Goal: Task Accomplishment & Management: Manage account settings

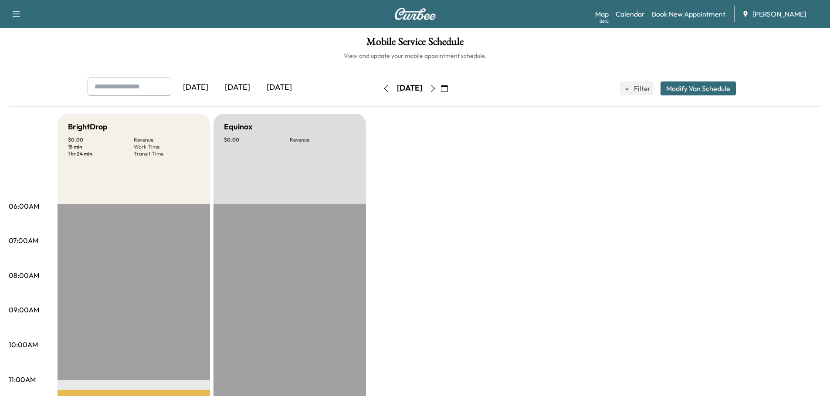
click at [239, 82] on div "[DATE]" at bounding box center [238, 88] width 42 height 20
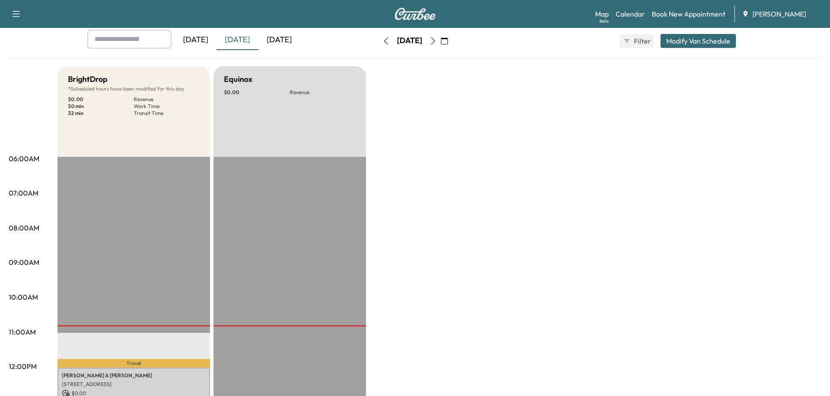
scroll to position [218, 0]
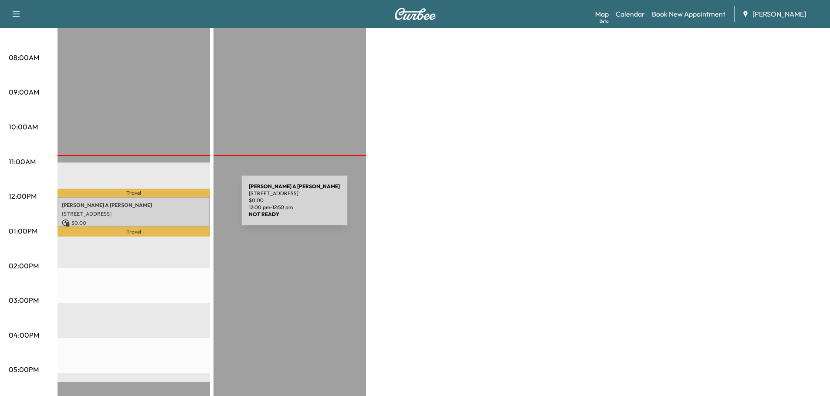
click at [176, 206] on p "[PERSON_NAME]" at bounding box center [134, 205] width 144 height 7
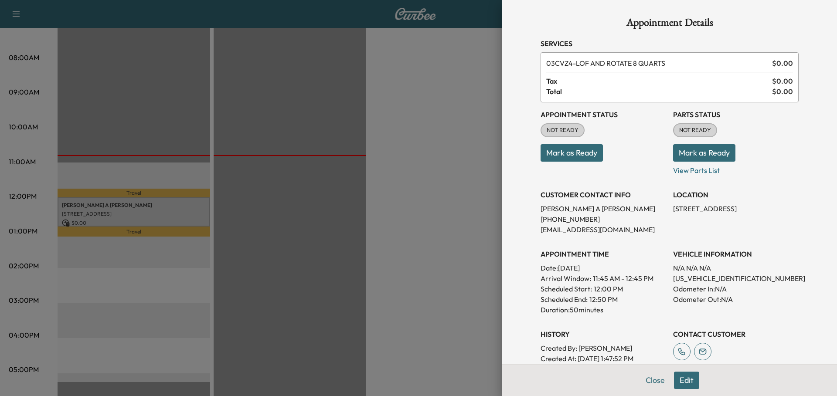
click at [715, 152] on button "Mark as Ready" at bounding box center [704, 152] width 62 height 17
click at [572, 154] on button "Mark as Ready" at bounding box center [572, 152] width 62 height 17
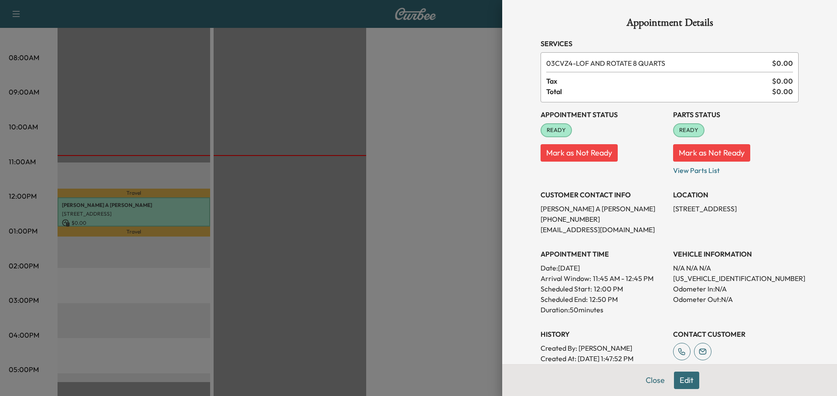
click at [710, 278] on p "[US_VEHICLE_IDENTIFICATION_NUMBER]" at bounding box center [736, 278] width 126 height 10
copy p "[US_VEHICLE_IDENTIFICATION_NUMBER]"
click at [419, 174] on div at bounding box center [418, 198] width 837 height 396
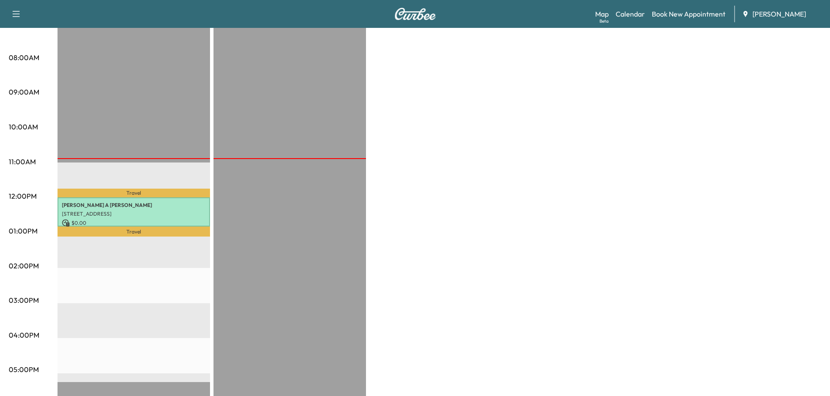
click at [174, 173] on div "Travel [PERSON_NAME] [STREET_ADDRESS] $ 0.00 12:00 pm - 12:50 pm Travel EST Sta…" at bounding box center [134, 267] width 153 height 563
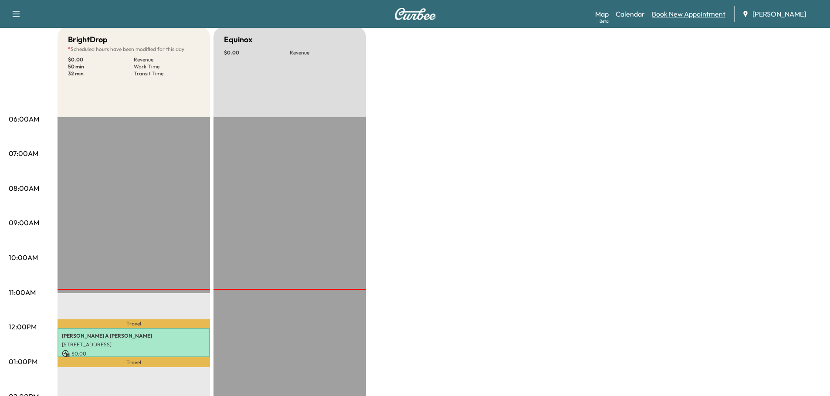
click at [692, 14] on link "Book New Appointment" at bounding box center [689, 14] width 74 height 10
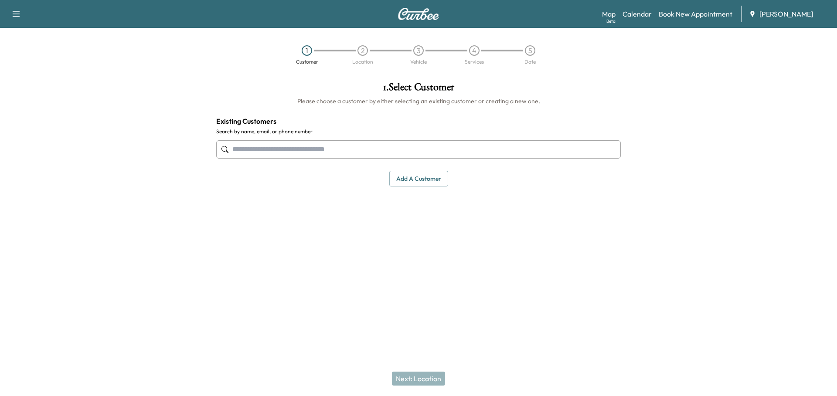
click at [296, 152] on input "text" at bounding box center [418, 149] width 405 height 18
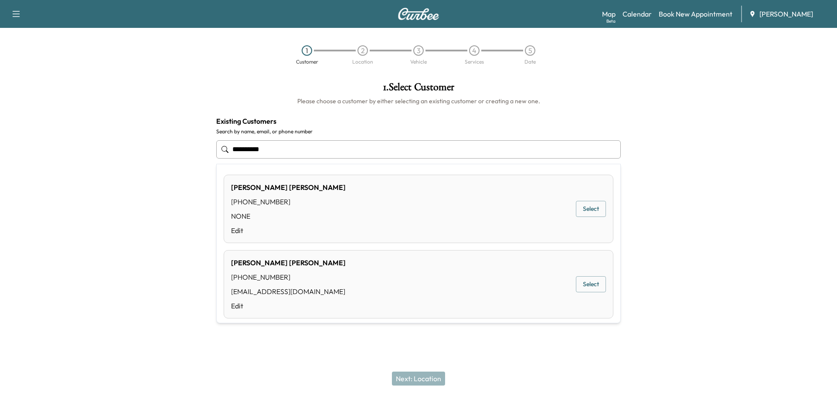
click at [342, 280] on div "[PERSON_NAME] [PHONE_NUMBER] [EMAIL_ADDRESS][DOMAIN_NAME] Edit Select" at bounding box center [419, 284] width 390 height 68
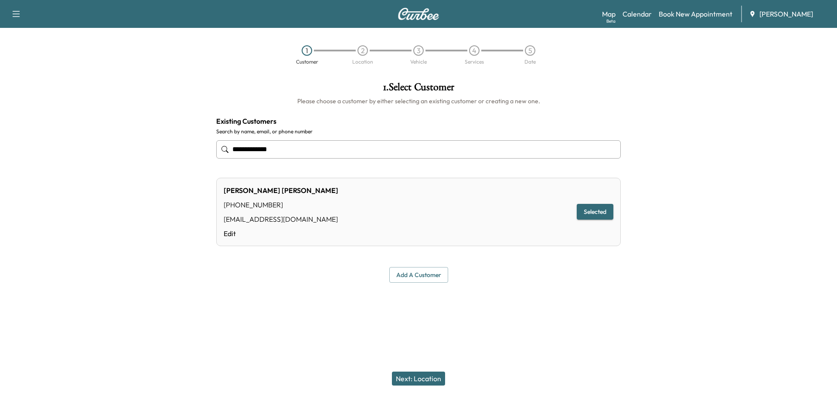
type input "**********"
click at [597, 214] on button "Selected" at bounding box center [595, 212] width 37 height 16
click at [420, 378] on button "Next: Location" at bounding box center [418, 379] width 53 height 14
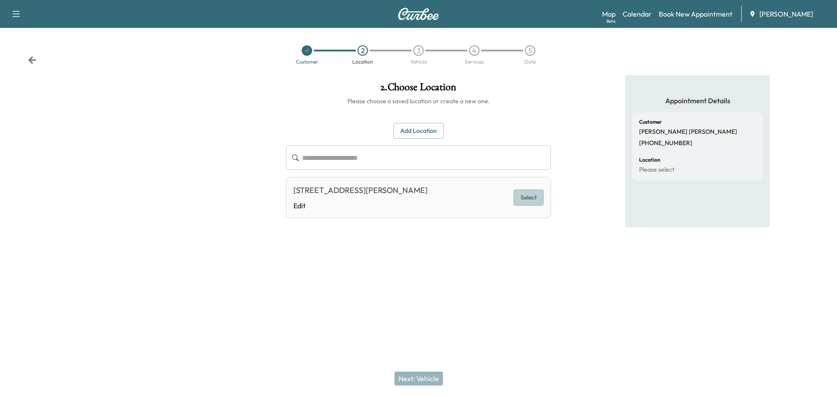
click at [535, 197] on button "Select" at bounding box center [529, 198] width 30 height 16
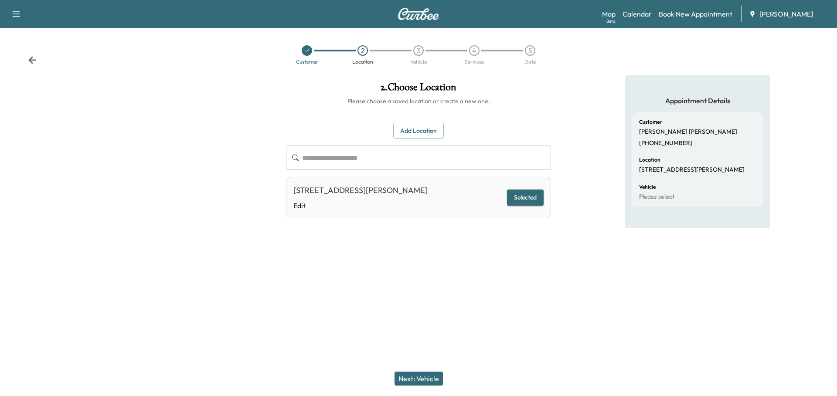
click at [430, 376] on button "Next: Vehicle" at bounding box center [419, 379] width 48 height 14
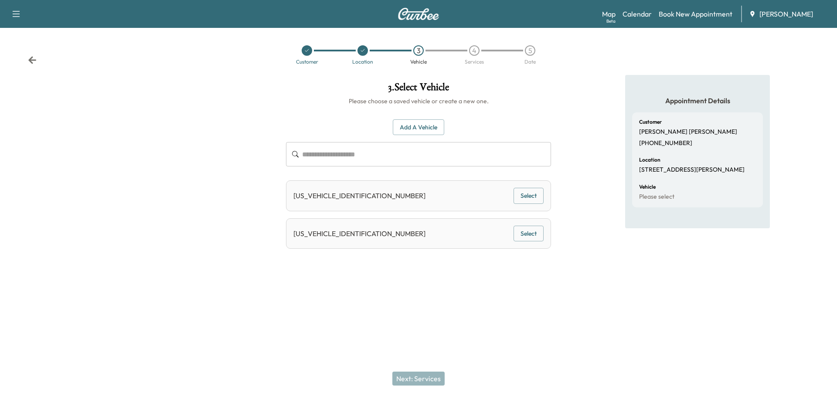
click at [346, 155] on input "text" at bounding box center [426, 154] width 249 height 24
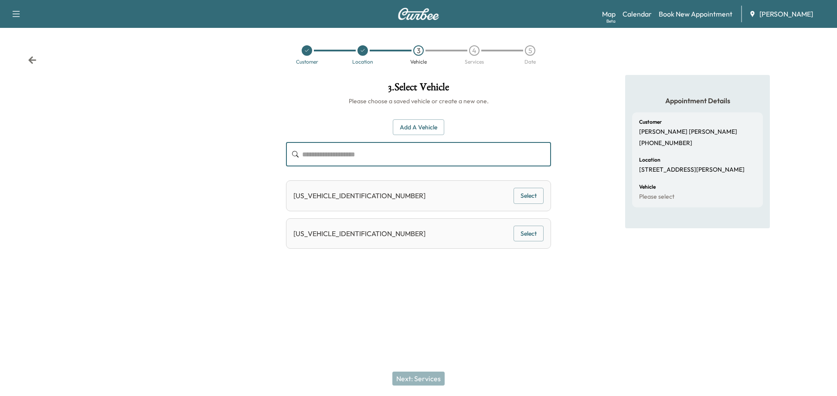
paste input "**********"
type input "**********"
click at [521, 230] on button "Select" at bounding box center [529, 234] width 30 height 16
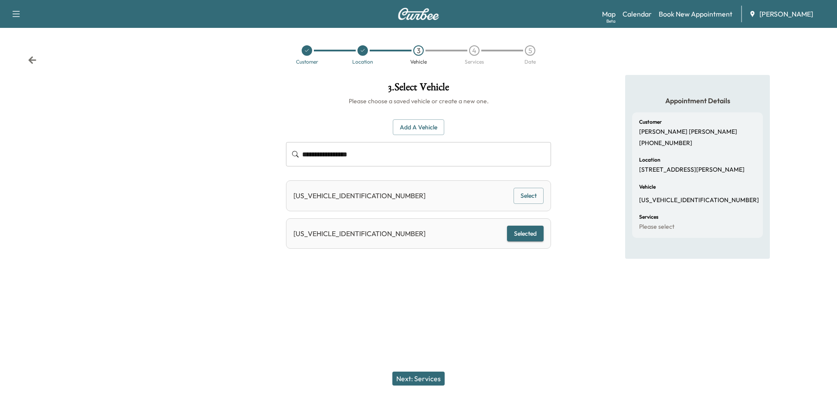
click at [432, 378] on button "Next: Services" at bounding box center [418, 379] width 52 height 14
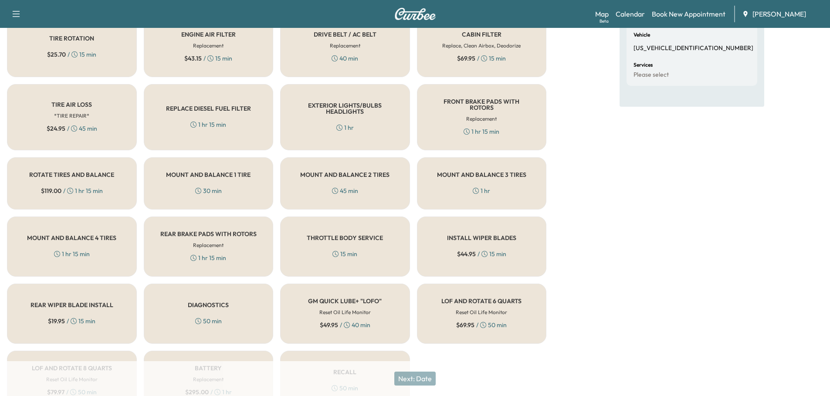
scroll to position [196, 0]
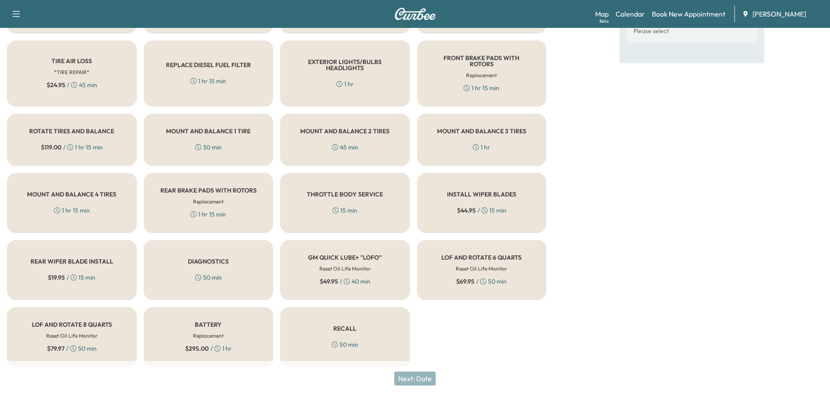
click at [503, 277] on div "$ 69.95 / 50 min" at bounding box center [481, 281] width 51 height 9
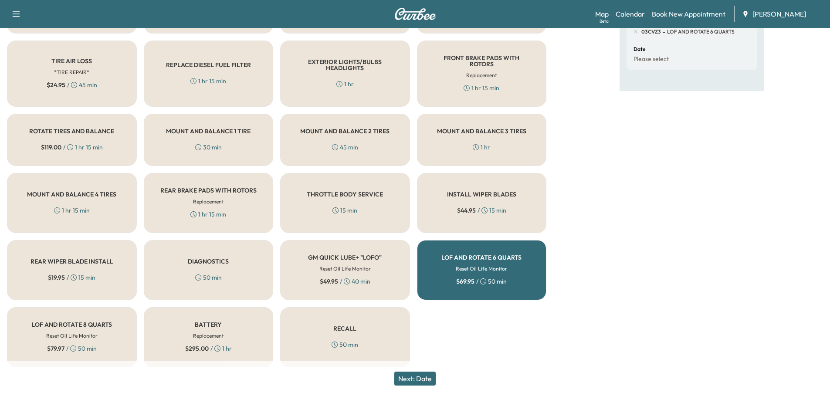
click at [427, 379] on button "Next: Date" at bounding box center [415, 379] width 41 height 14
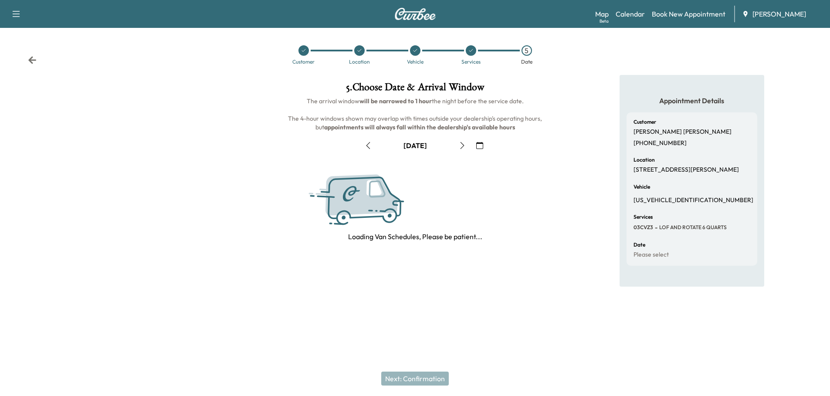
scroll to position [0, 0]
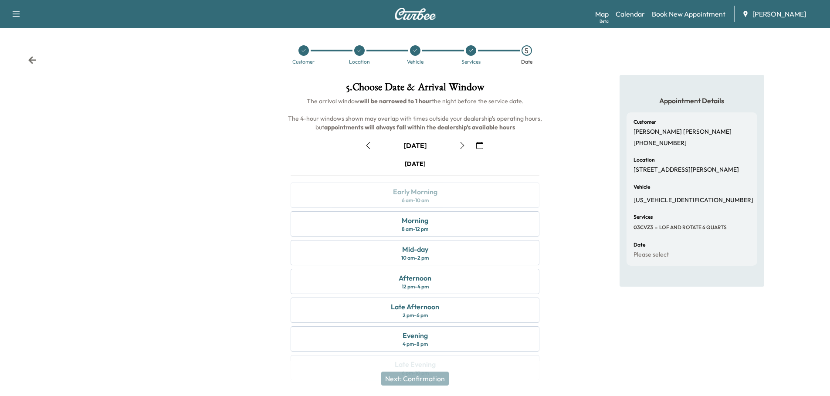
click at [480, 144] on icon "button" at bounding box center [479, 145] width 7 height 7
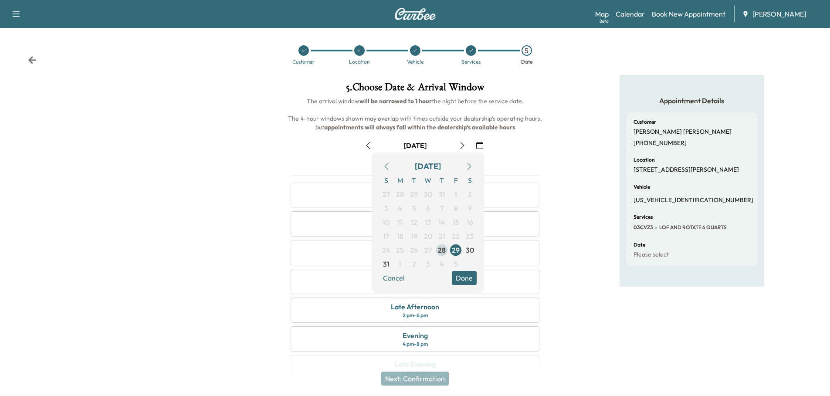
click at [442, 250] on span "28" at bounding box center [442, 250] width 8 height 10
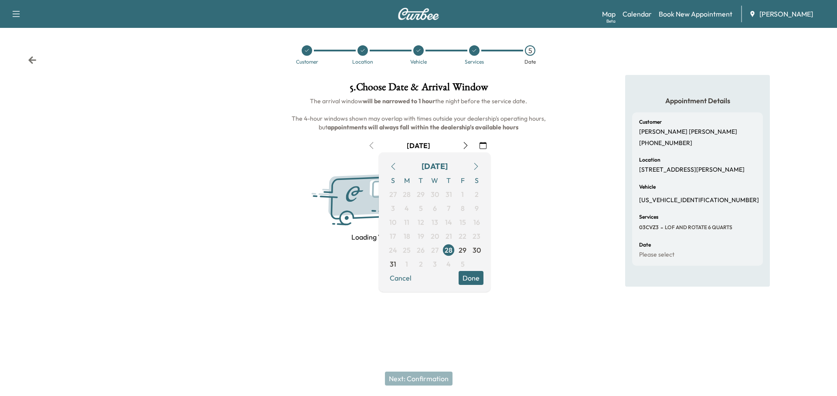
click at [481, 281] on button "Done" at bounding box center [471, 278] width 25 height 14
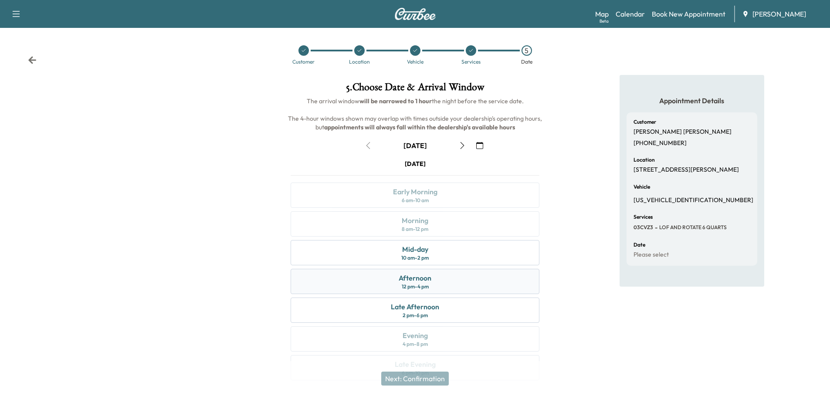
click at [444, 285] on div "Afternoon 12 pm - 4 pm" at bounding box center [415, 281] width 249 height 25
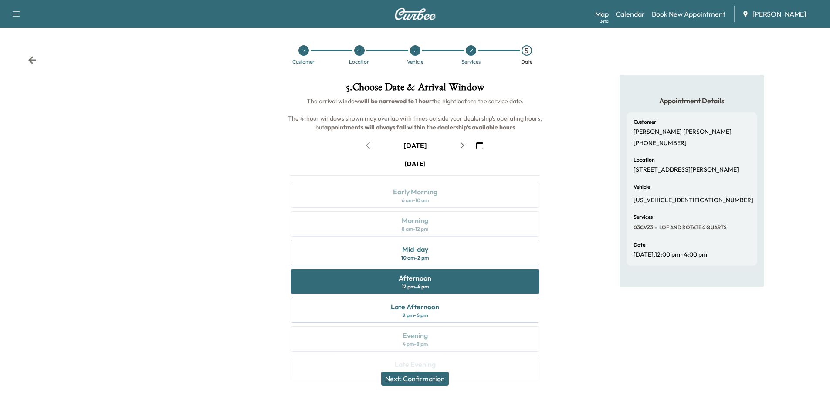
click at [435, 380] on button "Next: Confirmation" at bounding box center [415, 379] width 68 height 14
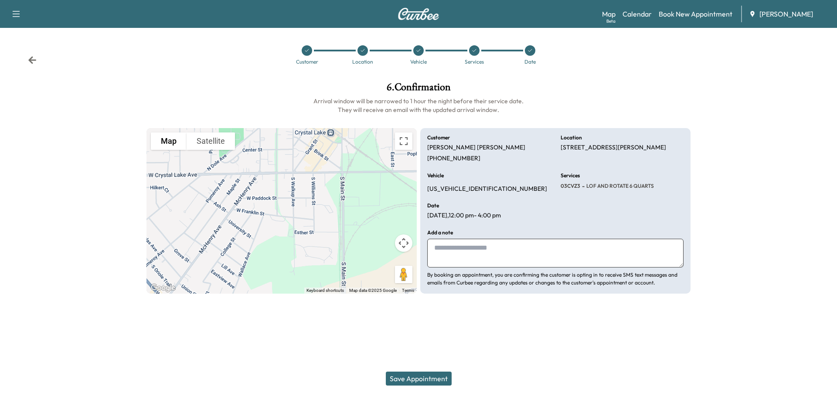
click at [422, 379] on button "Save Appointment" at bounding box center [419, 379] width 66 height 14
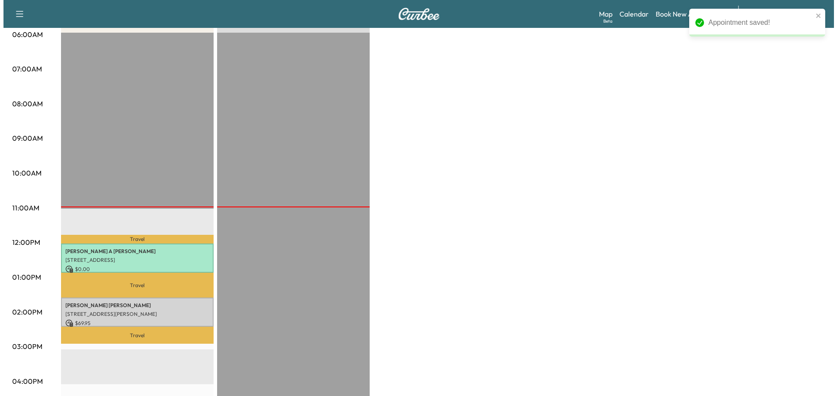
scroll to position [174, 0]
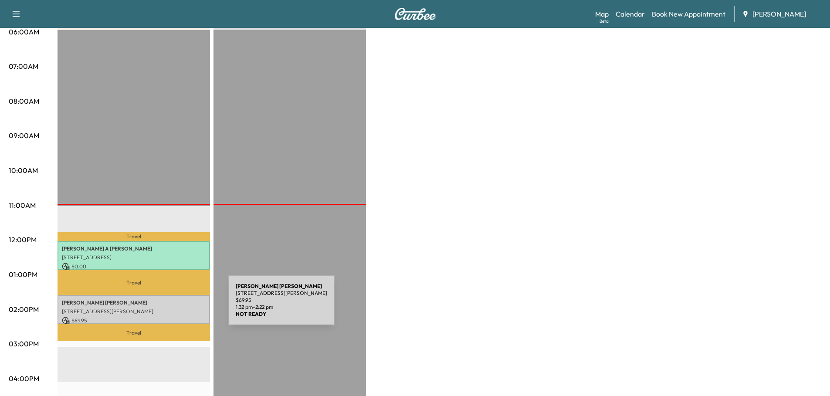
click at [163, 308] on p "[STREET_ADDRESS][PERSON_NAME]" at bounding box center [134, 311] width 144 height 7
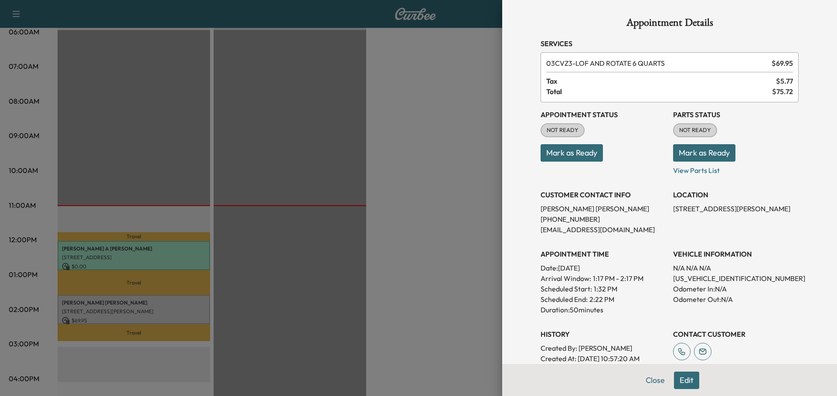
click at [685, 376] on button "Edit" at bounding box center [686, 380] width 25 height 17
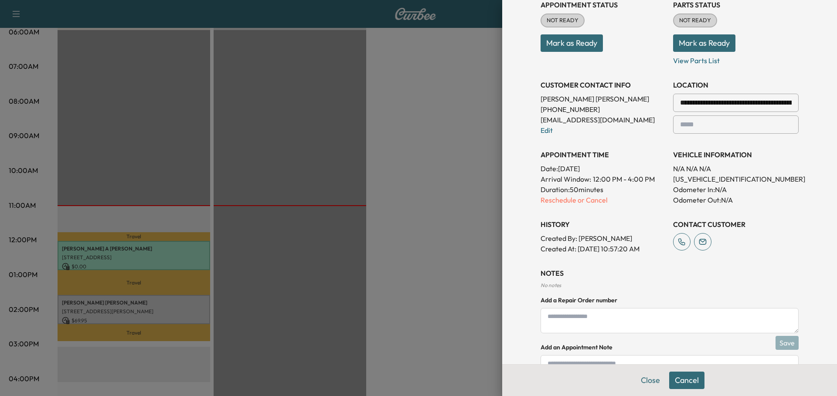
scroll to position [131, 0]
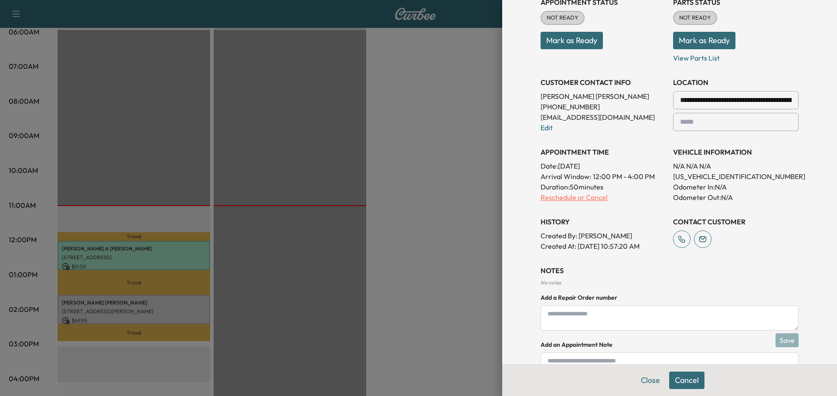
click at [561, 199] on p "Reschedule or Cancel" at bounding box center [604, 197] width 126 height 10
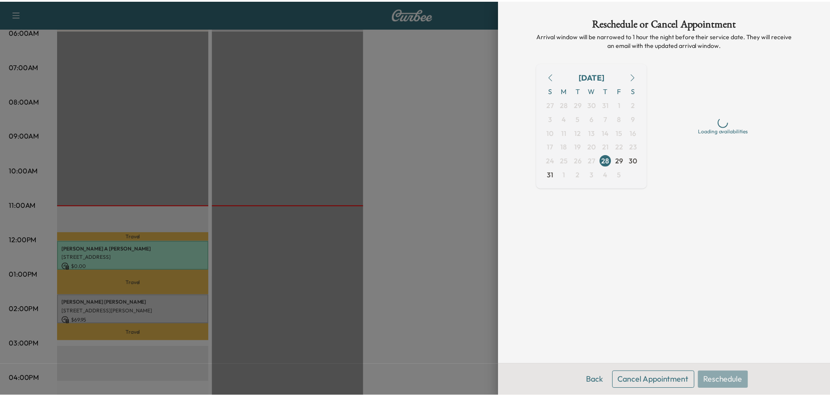
scroll to position [0, 0]
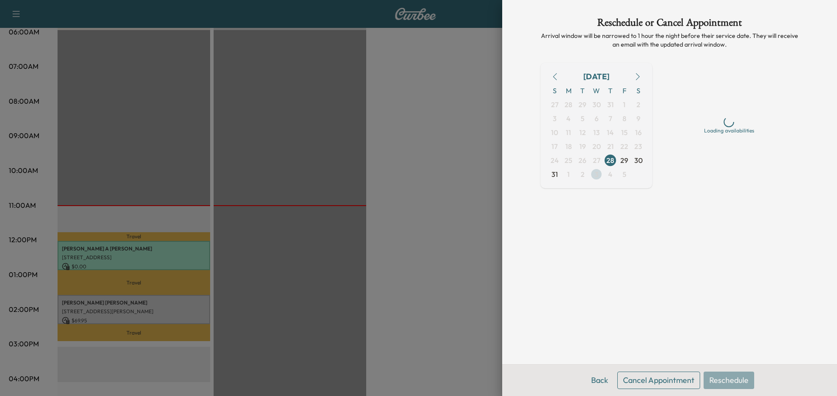
click at [598, 173] on span "3" at bounding box center [597, 174] width 4 height 10
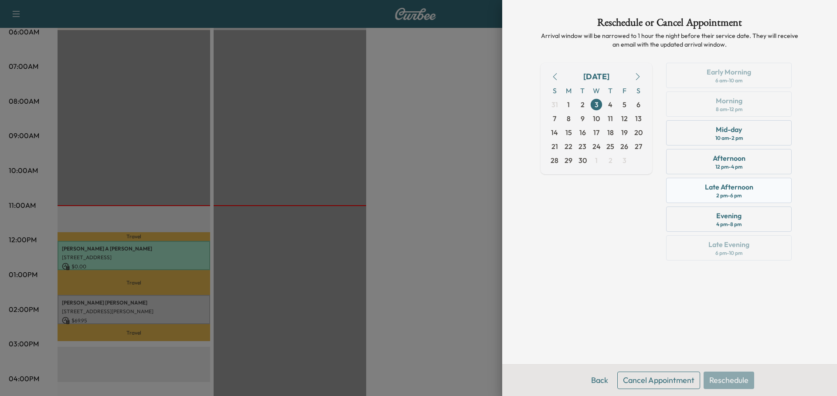
click at [739, 190] on div "Late Afternoon" at bounding box center [729, 187] width 48 height 10
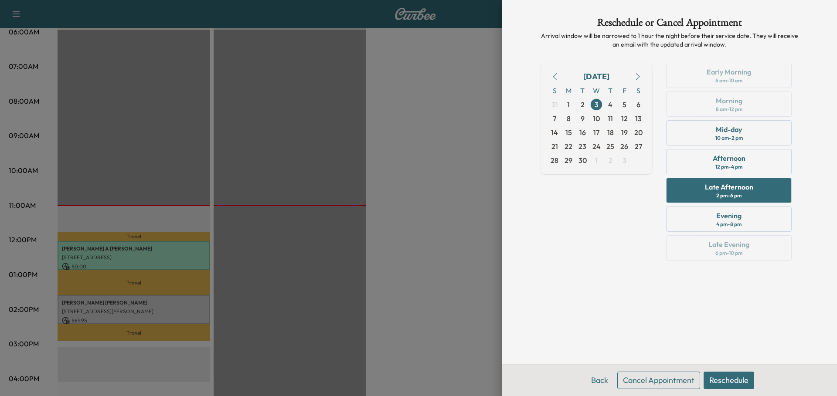
click at [730, 379] on button "Reschedule" at bounding box center [729, 380] width 51 height 17
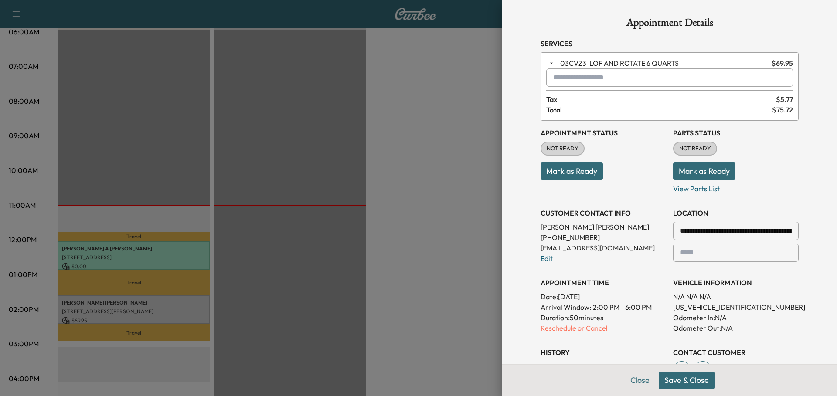
click at [683, 380] on button "Save & Close" at bounding box center [687, 380] width 56 height 17
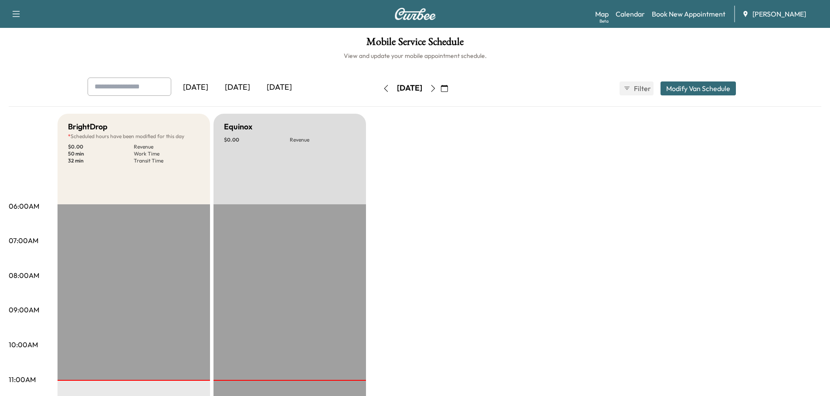
click at [448, 88] on icon "button" at bounding box center [444, 88] width 7 height 7
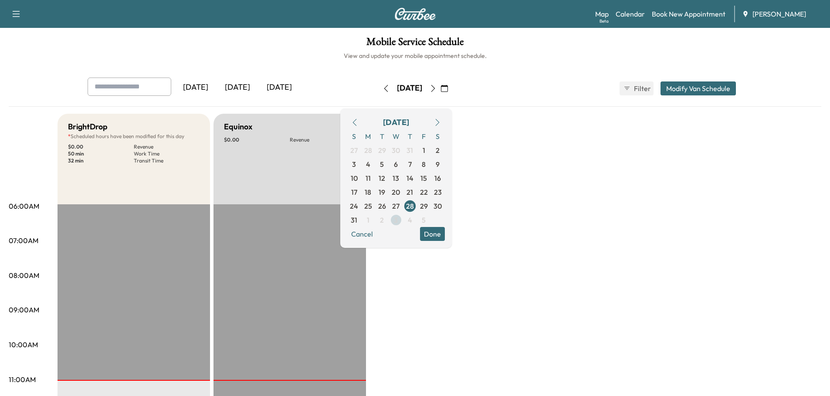
click at [398, 221] on span "3" at bounding box center [396, 220] width 4 height 10
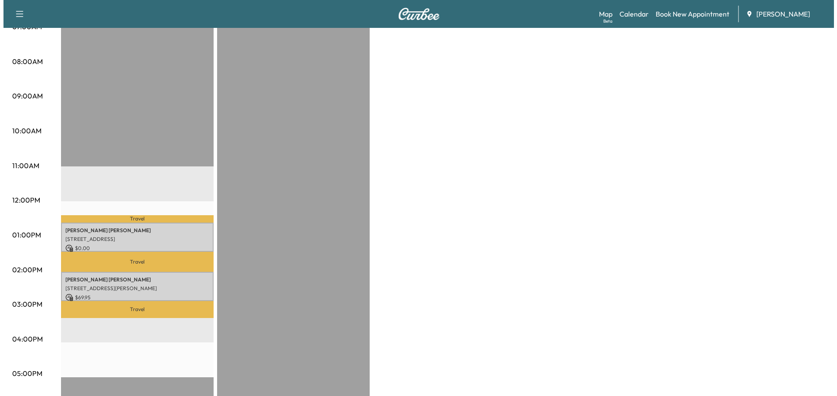
scroll to position [218, 0]
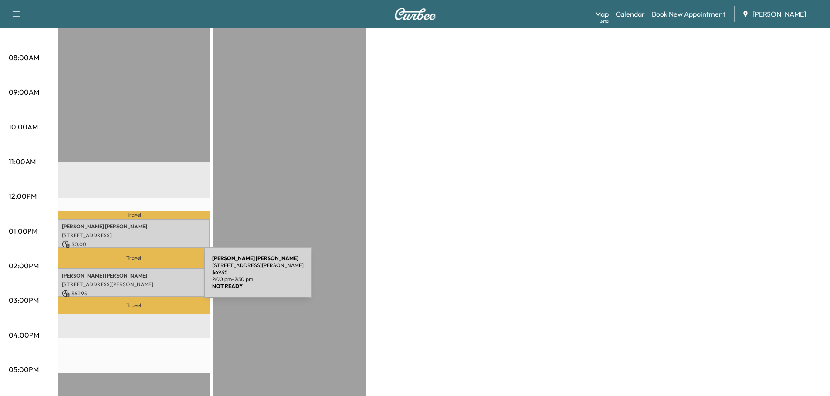
click at [139, 281] on p "[STREET_ADDRESS][PERSON_NAME]" at bounding box center [134, 284] width 144 height 7
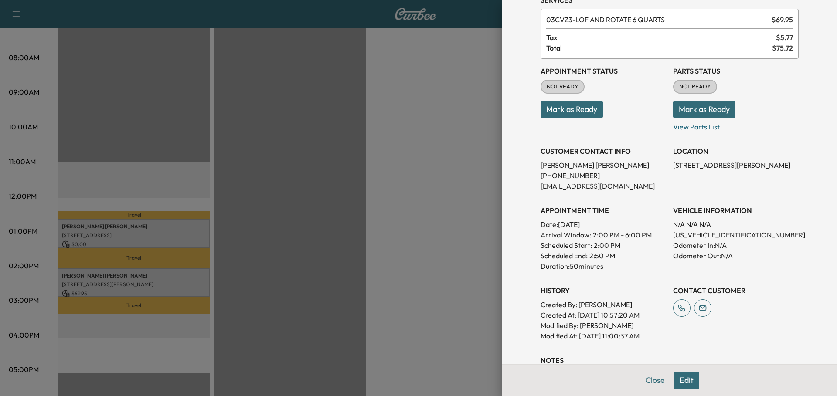
scroll to position [87, 0]
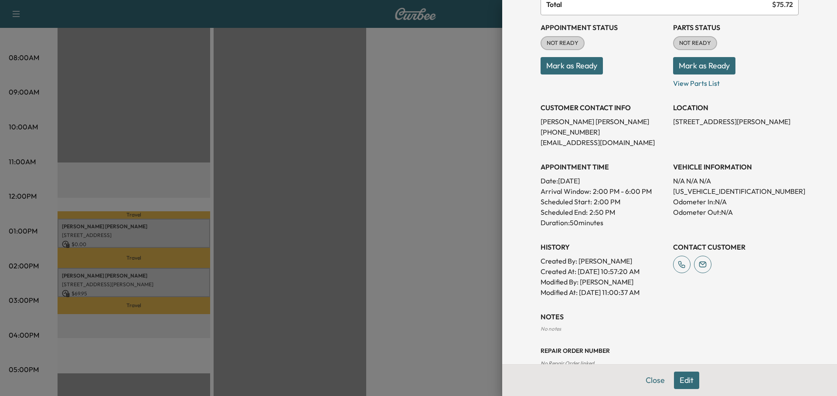
click at [684, 381] on button "Edit" at bounding box center [686, 380] width 25 height 17
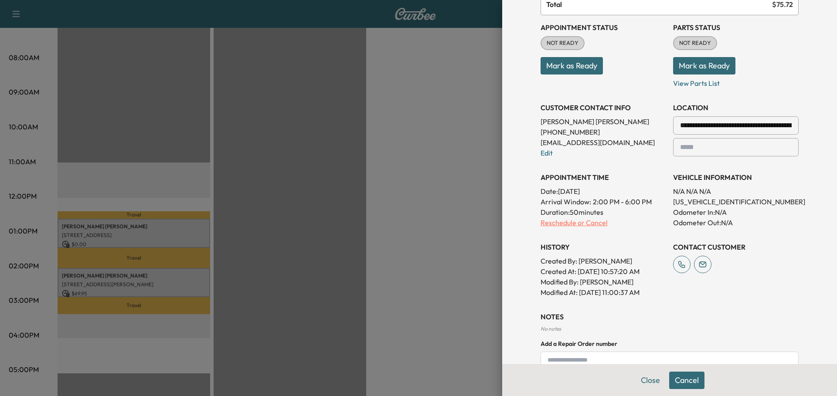
click at [566, 224] on p "Reschedule or Cancel" at bounding box center [604, 223] width 126 height 10
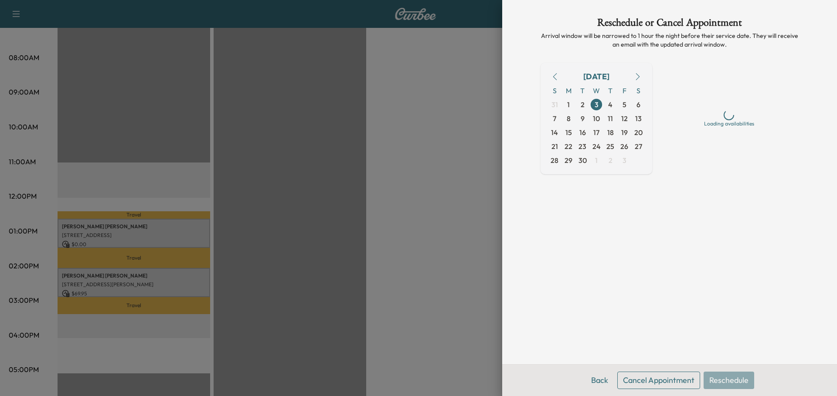
scroll to position [0, 0]
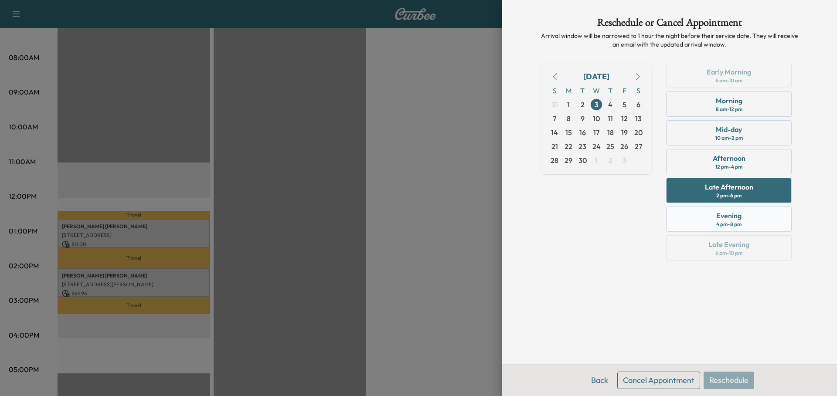
click at [735, 218] on div "Evening" at bounding box center [728, 216] width 25 height 10
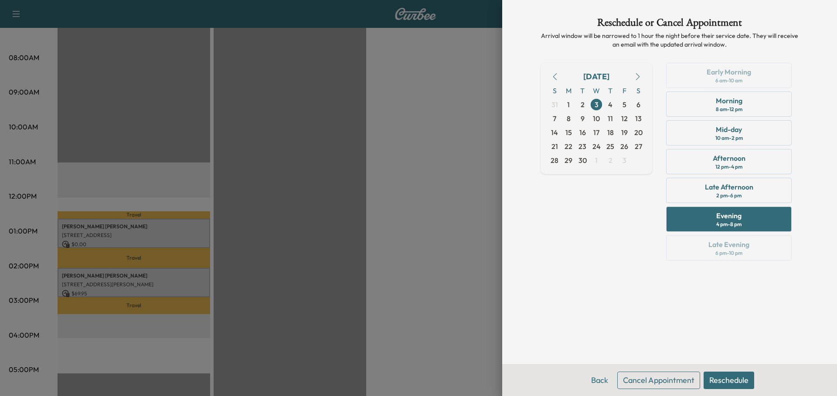
click at [727, 379] on button "Reschedule" at bounding box center [729, 380] width 51 height 17
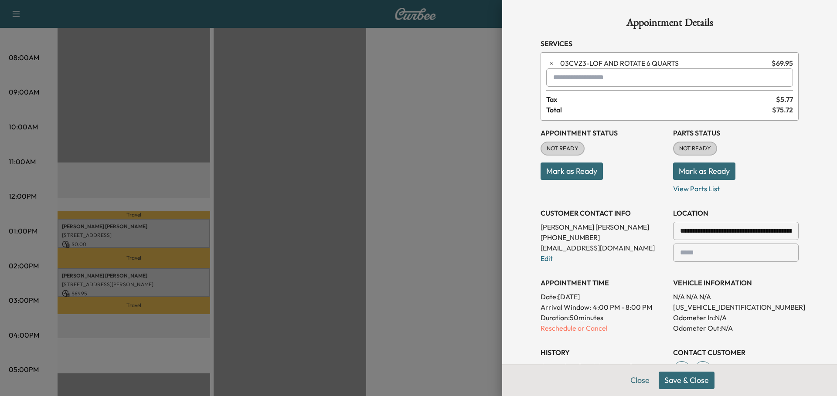
click at [689, 376] on button "Save & Close" at bounding box center [687, 380] width 56 height 17
click at [572, 326] on p "Reschedule or Cancel" at bounding box center [604, 328] width 126 height 10
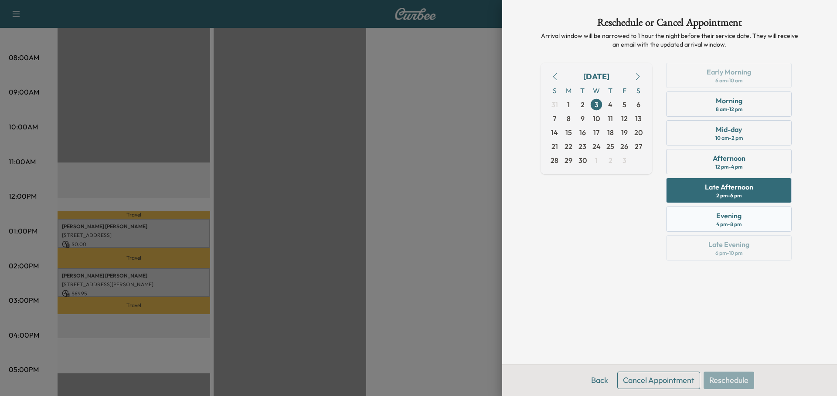
click at [732, 218] on div "Evening" at bounding box center [728, 216] width 25 height 10
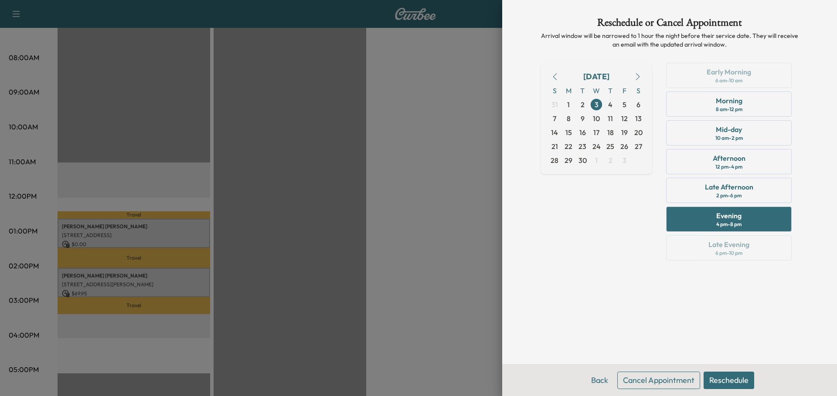
click at [732, 379] on button "Reschedule" at bounding box center [729, 380] width 51 height 17
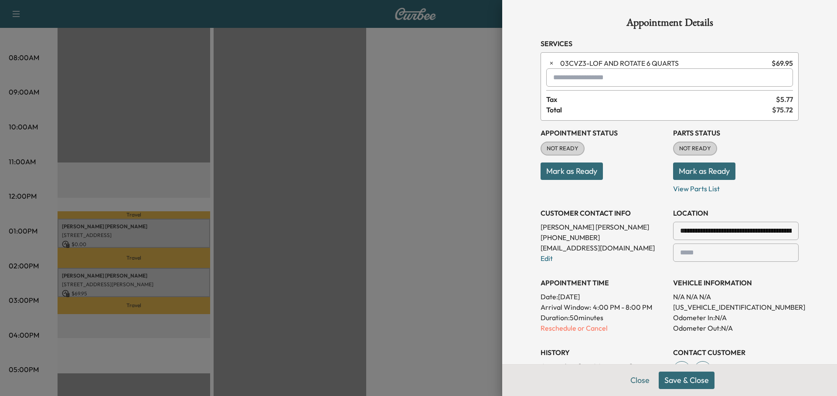
click at [680, 379] on button "Save & Close" at bounding box center [687, 380] width 56 height 17
click at [644, 385] on button "Close" at bounding box center [650, 380] width 31 height 17
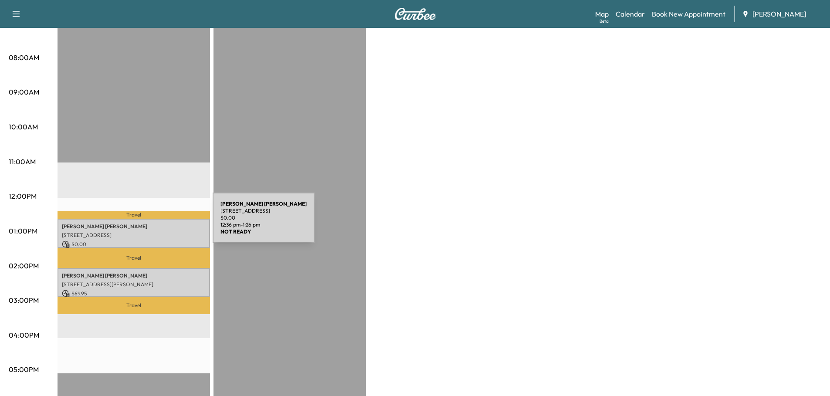
click at [147, 223] on p "[PERSON_NAME]" at bounding box center [134, 226] width 144 height 7
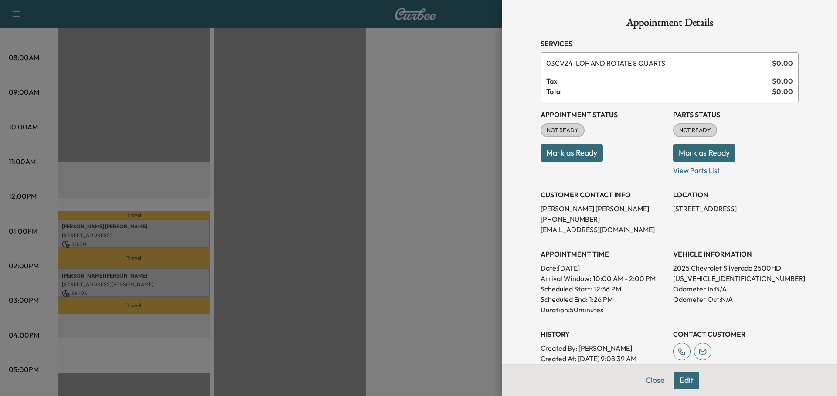
click at [678, 378] on button "Edit" at bounding box center [686, 380] width 25 height 17
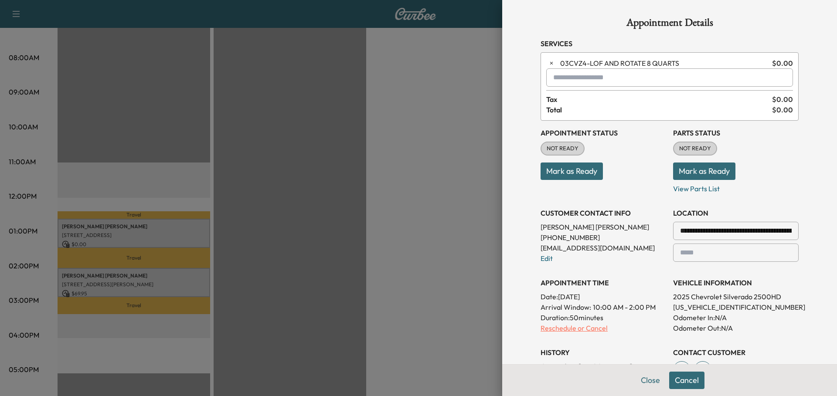
click at [562, 330] on p "Reschedule or Cancel" at bounding box center [604, 328] width 126 height 10
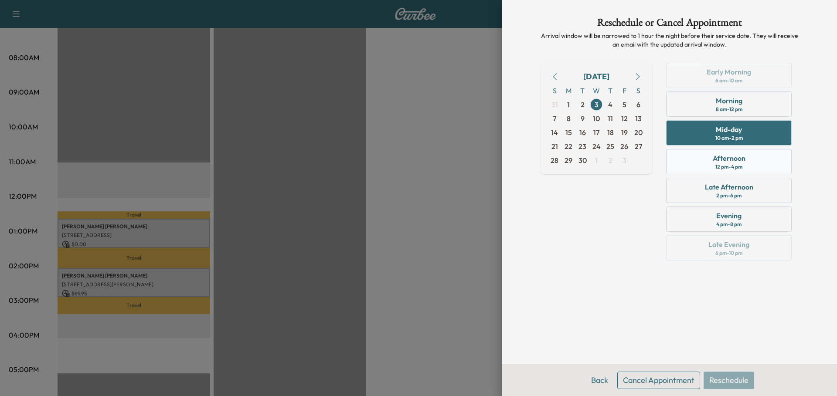
click at [704, 161] on div "Afternoon 12 pm - 4 pm" at bounding box center [729, 161] width 126 height 25
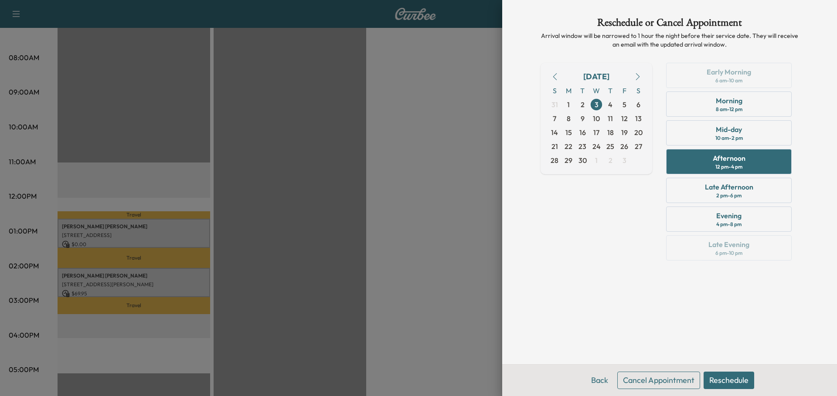
click at [740, 382] on button "Reschedule" at bounding box center [729, 380] width 51 height 17
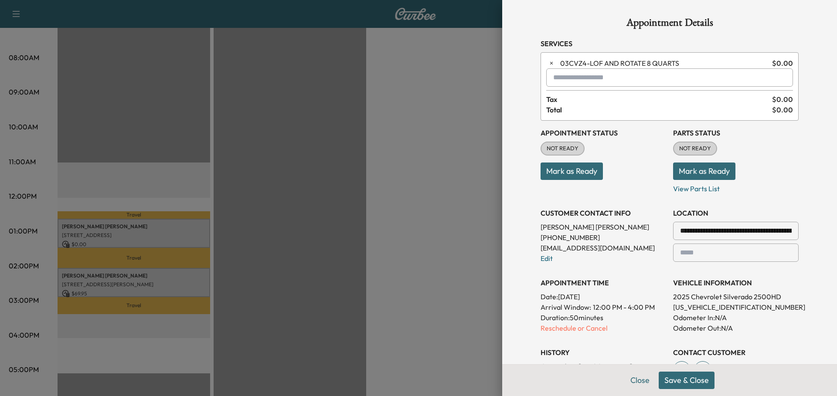
click at [674, 380] on button "Save & Close" at bounding box center [687, 380] width 56 height 17
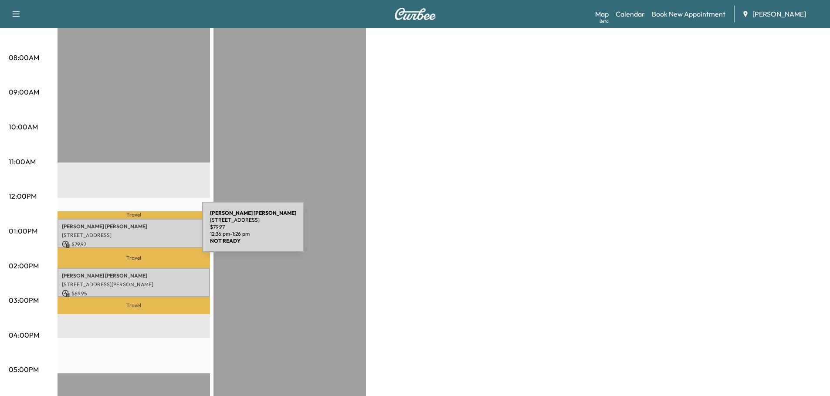
click at [137, 232] on p "[STREET_ADDRESS]" at bounding box center [134, 235] width 144 height 7
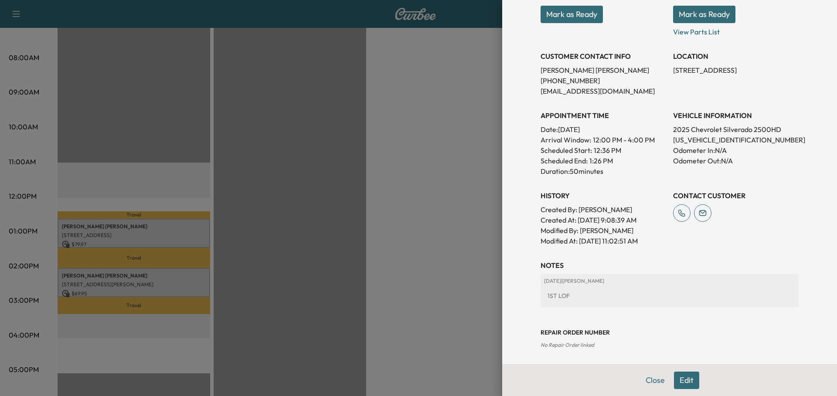
scroll to position [141, 0]
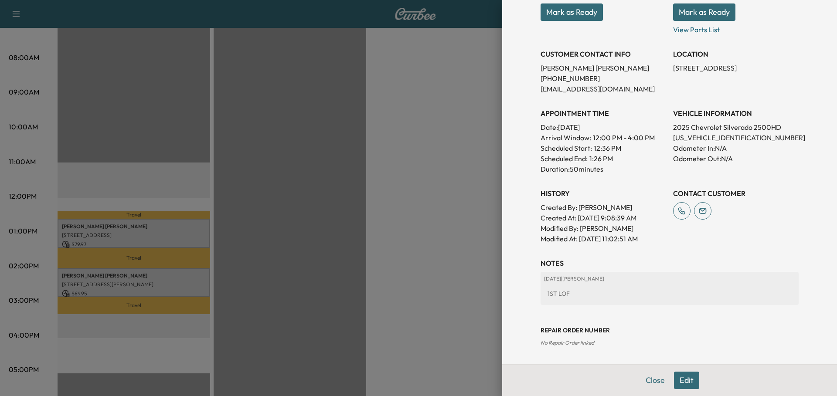
click at [684, 380] on button "Edit" at bounding box center [686, 380] width 25 height 17
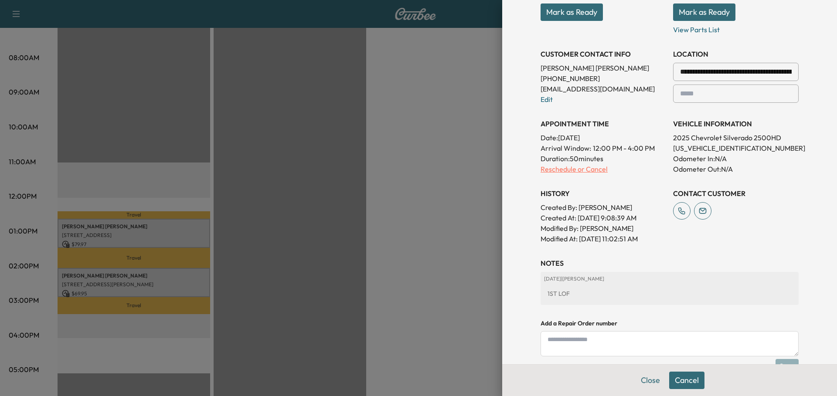
click at [573, 171] on p "Reschedule or Cancel" at bounding box center [604, 169] width 126 height 10
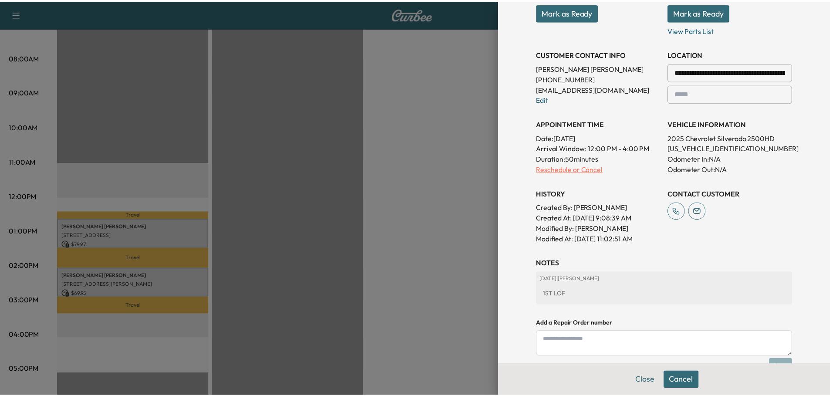
scroll to position [0, 0]
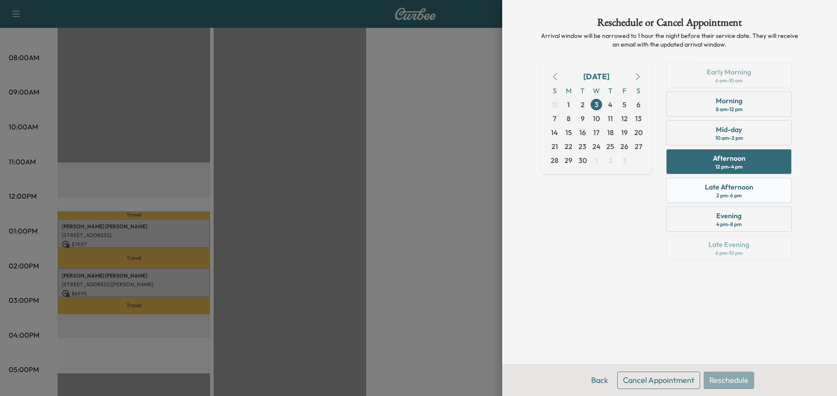
click at [754, 189] on div "Late Afternoon 2 pm - 6 pm" at bounding box center [729, 190] width 126 height 25
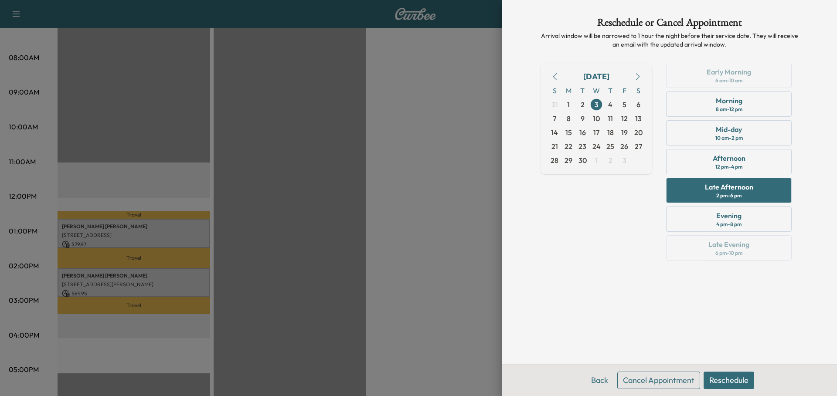
click at [737, 380] on button "Reschedule" at bounding box center [729, 380] width 51 height 17
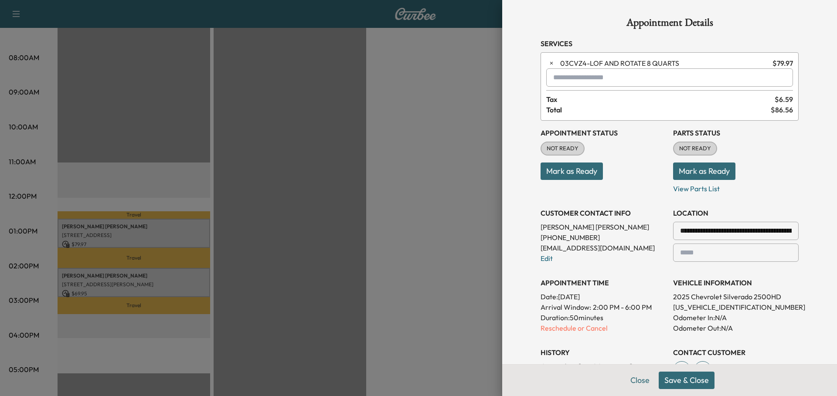
click at [686, 379] on button "Save & Close" at bounding box center [687, 380] width 56 height 17
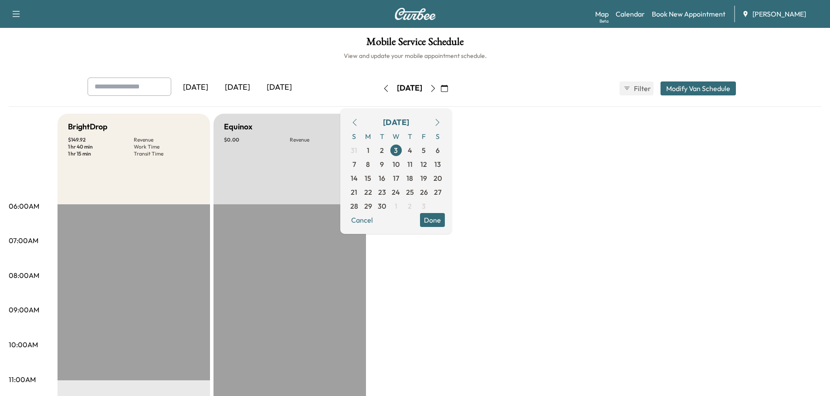
click at [233, 85] on div "[DATE]" at bounding box center [238, 88] width 42 height 20
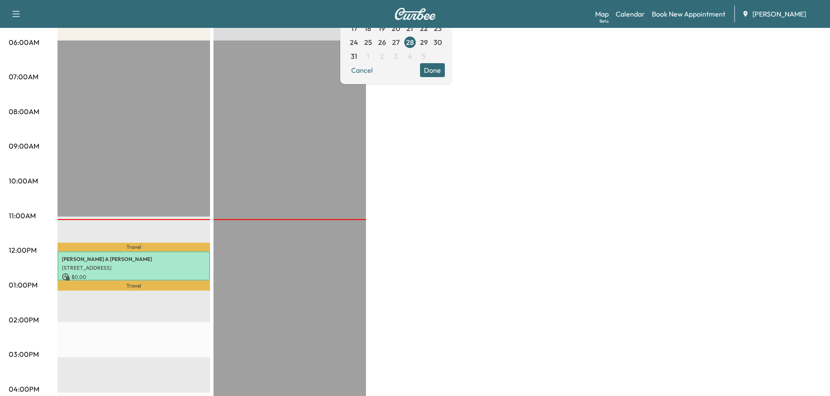
scroll to position [218, 0]
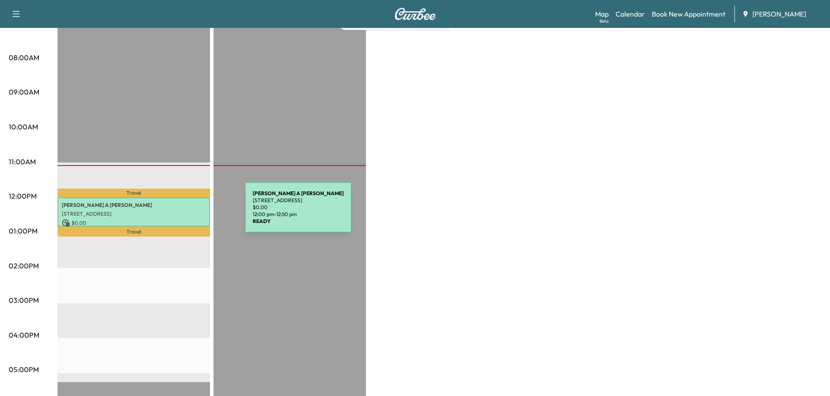
click at [180, 213] on p "[STREET_ADDRESS]" at bounding box center [134, 214] width 144 height 7
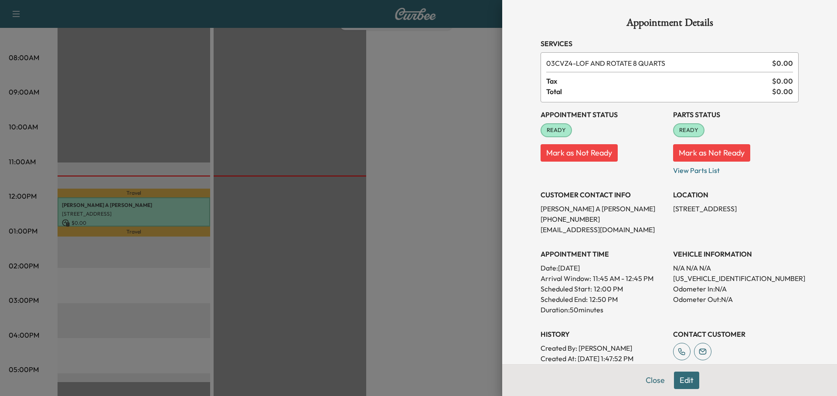
click at [708, 280] on p "[US_VEHICLE_IDENTIFICATION_NUMBER]" at bounding box center [736, 278] width 126 height 10
copy p "[US_VEHICLE_IDENTIFICATION_NUMBER]"
click at [191, 210] on div at bounding box center [418, 198] width 837 height 396
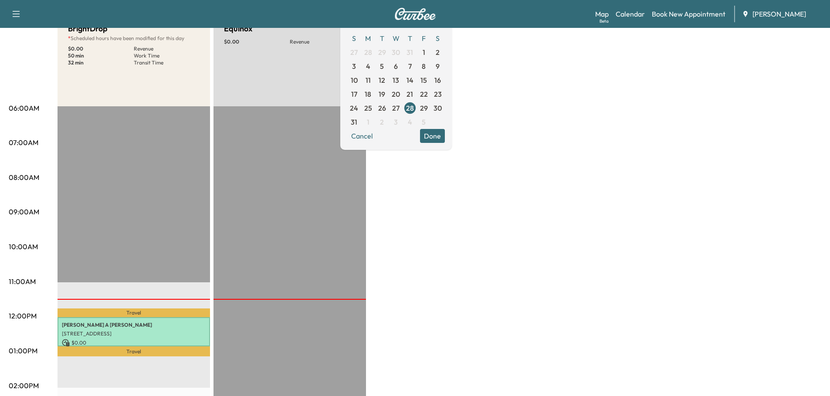
scroll to position [87, 0]
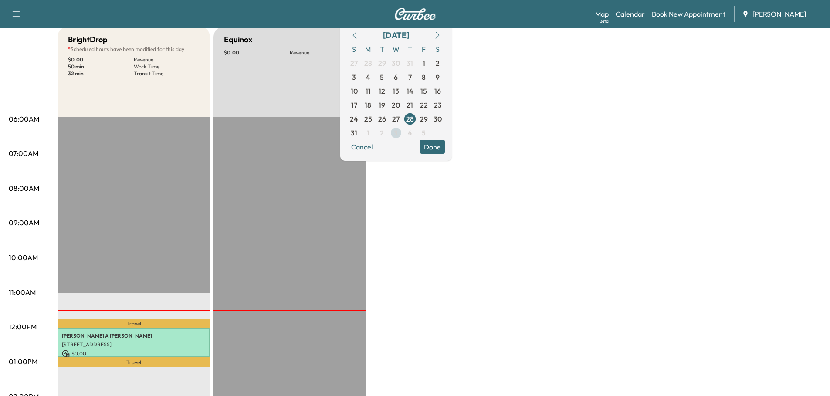
click at [403, 132] on span "3" at bounding box center [396, 133] width 14 height 14
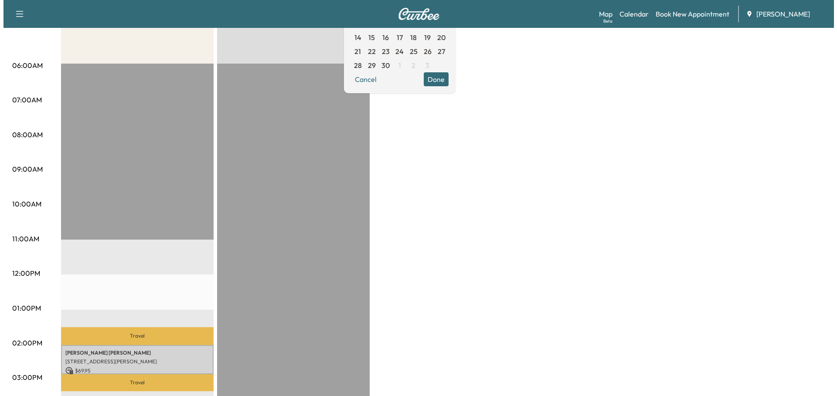
scroll to position [218, 0]
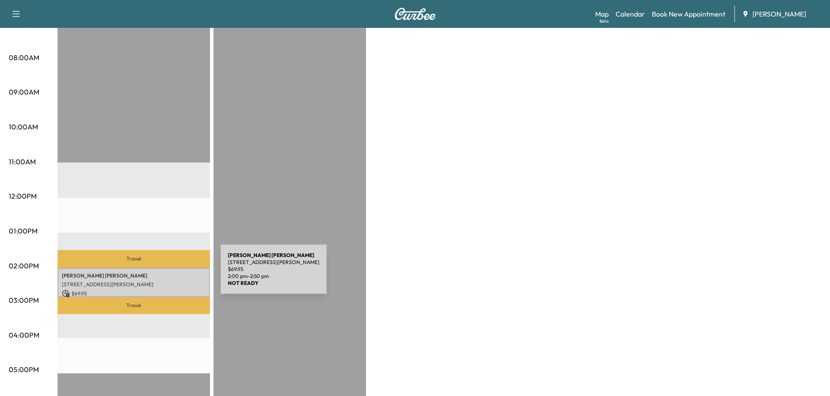
click at [155, 275] on p "[PERSON_NAME]" at bounding box center [134, 275] width 144 height 7
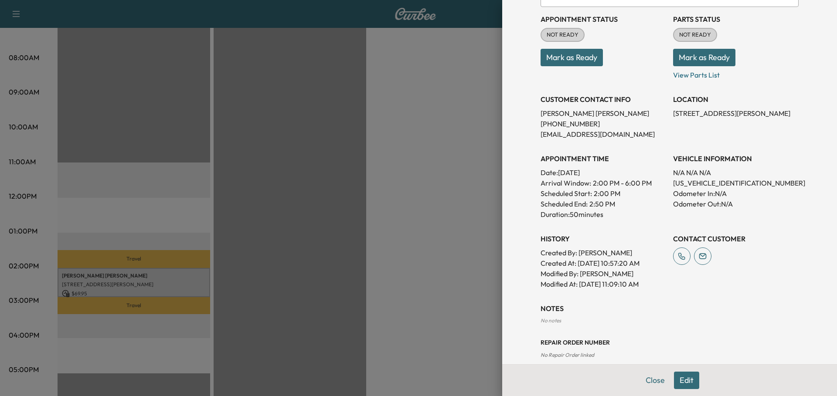
scroll to position [108, 0]
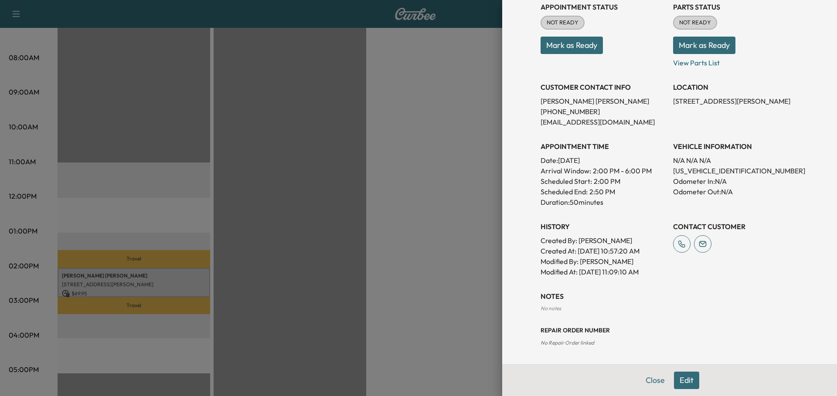
click at [682, 377] on button "Edit" at bounding box center [686, 380] width 25 height 17
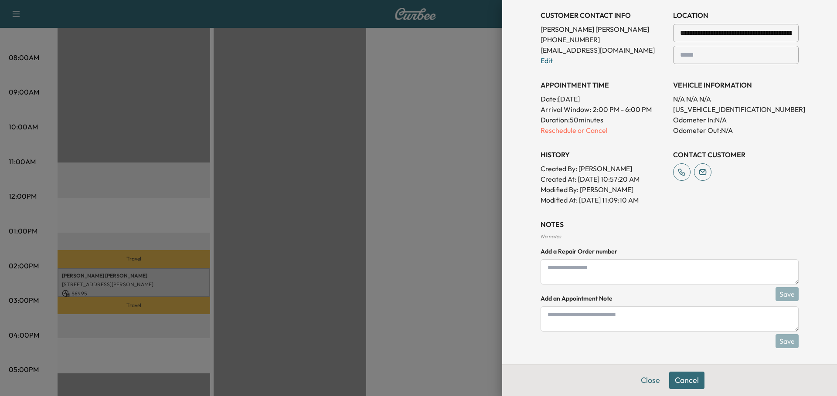
scroll to position [199, 0]
click at [561, 320] on textarea at bounding box center [670, 317] width 258 height 25
type textarea "**********"
click at [558, 130] on p "Reschedule or Cancel" at bounding box center [604, 129] width 126 height 10
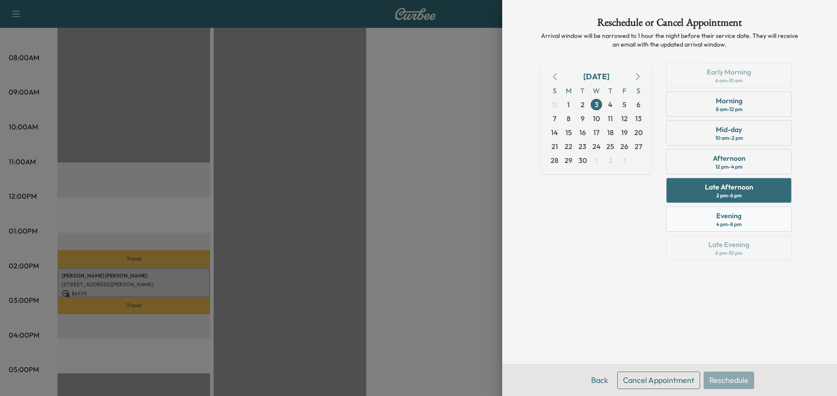
click at [733, 213] on div "Evening" at bounding box center [728, 216] width 25 height 10
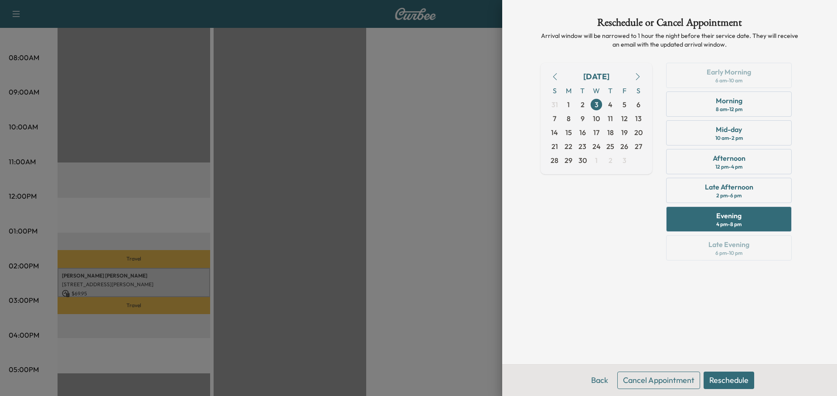
click at [744, 378] on button "Reschedule" at bounding box center [729, 380] width 51 height 17
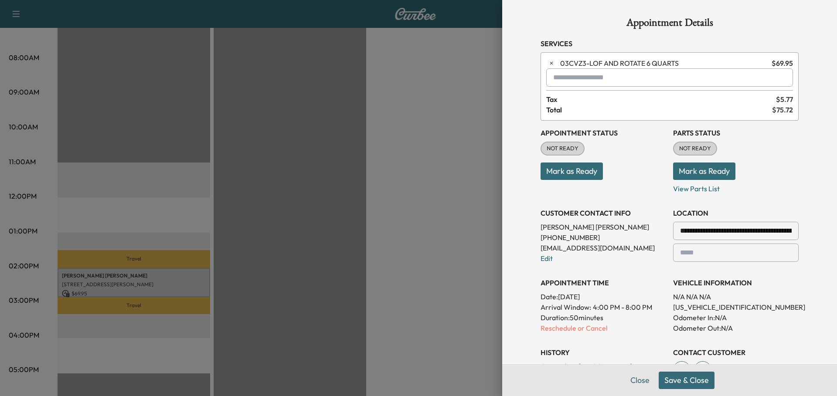
click at [687, 379] on button "Save & Close" at bounding box center [687, 380] width 56 height 17
click at [644, 377] on button "Close" at bounding box center [650, 380] width 31 height 17
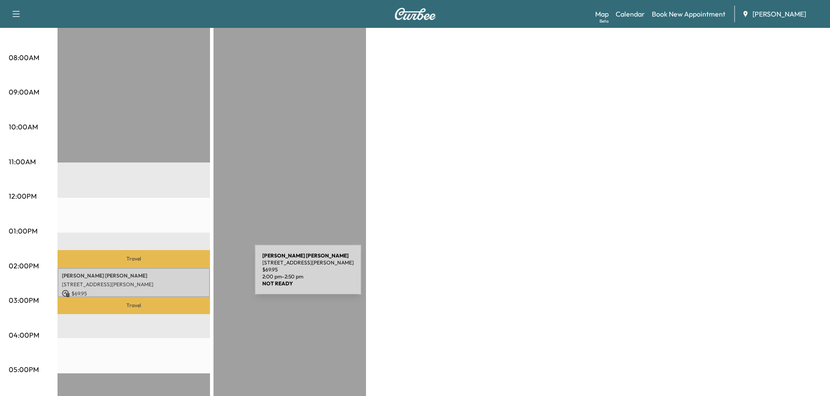
click at [189, 275] on p "[PERSON_NAME]" at bounding box center [134, 275] width 144 height 7
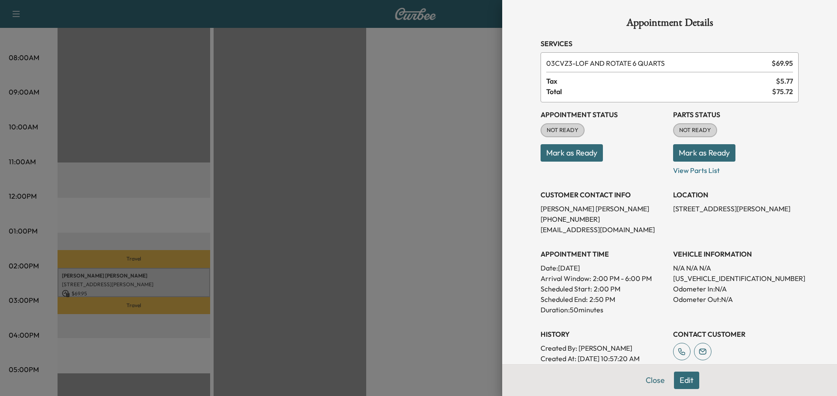
click at [711, 278] on p "[US_VEHICLE_IDENTIFICATION_NUMBER]" at bounding box center [736, 278] width 126 height 10
copy p "[US_VEHICLE_IDENTIFICATION_NUMBER]"
